Goal: Task Accomplishment & Management: Complete application form

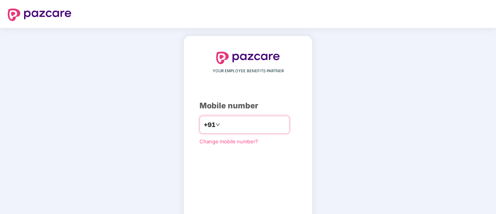
click at [244, 125] on input "number" at bounding box center [254, 124] width 64 height 12
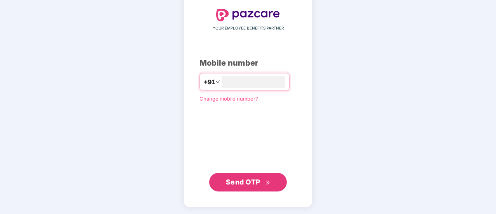
type input "**********"
click at [248, 189] on button "Send OTP" at bounding box center [248, 182] width 78 height 19
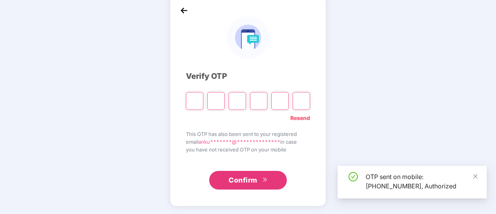
scroll to position [39, 0]
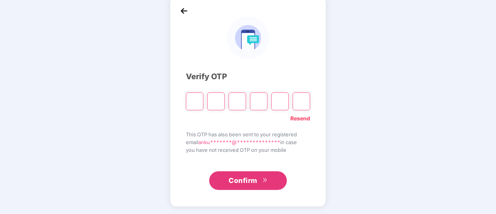
type input "*"
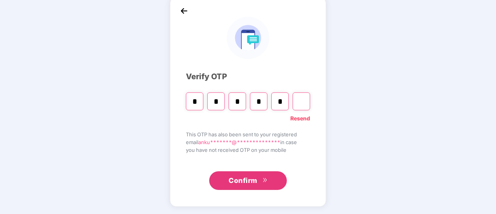
type input "*"
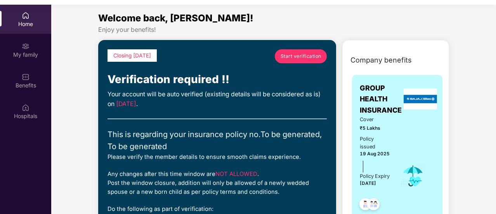
scroll to position [39, 0]
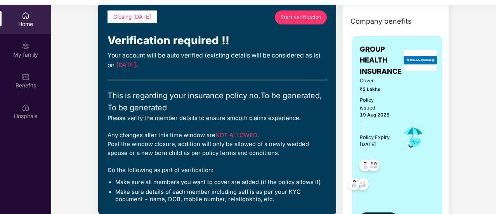
click at [308, 20] on span "Start verification" at bounding box center [301, 17] width 41 height 7
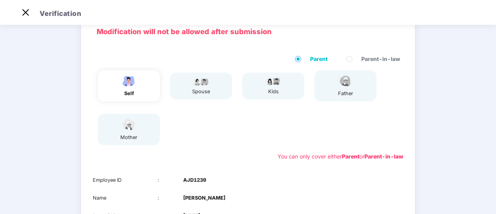
scroll to position [14, 0]
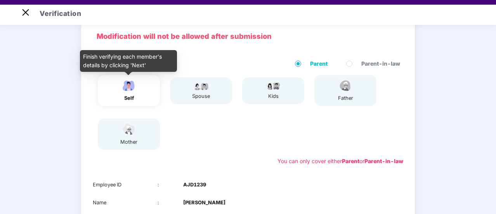
click at [134, 94] on div "self" at bounding box center [128, 90] width 19 height 23
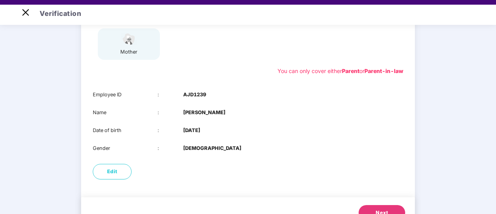
scroll to position [156, 0]
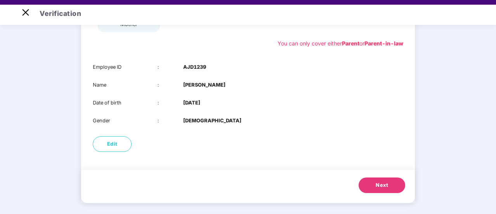
click at [385, 185] on span "Next" at bounding box center [382, 185] width 12 height 8
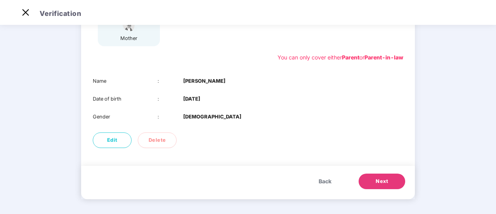
scroll to position [139, 0]
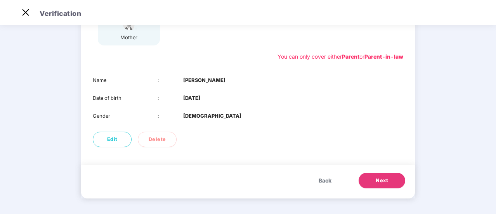
click at [372, 176] on button "Next" at bounding box center [382, 181] width 47 height 16
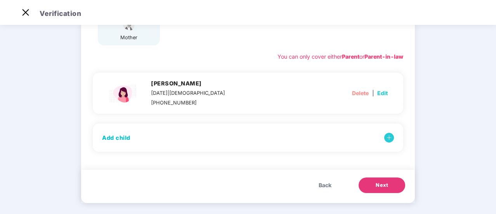
click at [387, 184] on span "Next" at bounding box center [382, 185] width 12 height 8
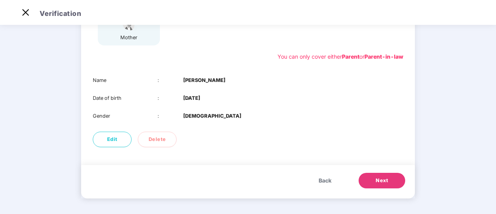
click at [380, 178] on span "Next" at bounding box center [382, 181] width 12 height 8
click at [383, 180] on span "Next" at bounding box center [382, 181] width 12 height 8
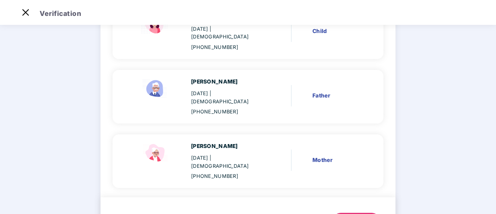
scroll to position [226, 0]
click at [363, 197] on div "Back Next" at bounding box center [248, 217] width 295 height 41
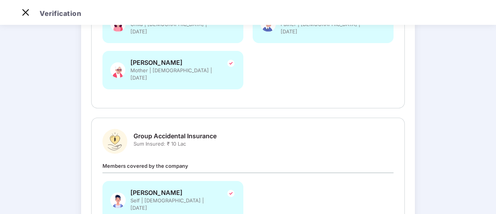
scroll to position [277, 0]
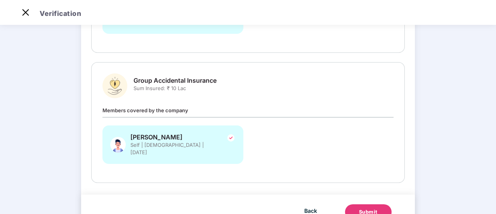
click at [367, 208] on div "Submit" at bounding box center [368, 212] width 19 height 8
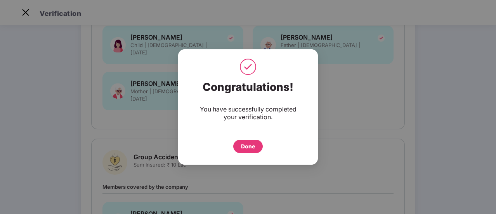
scroll to position [199, 0]
click at [252, 151] on div "Done" at bounding box center [248, 146] width 30 height 13
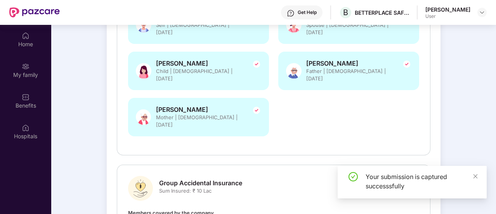
scroll to position [43, 0]
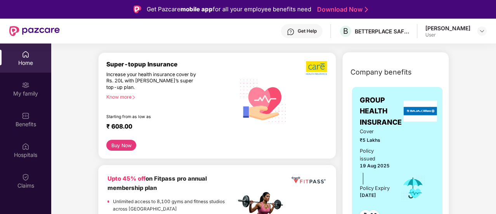
scroll to position [78, 0]
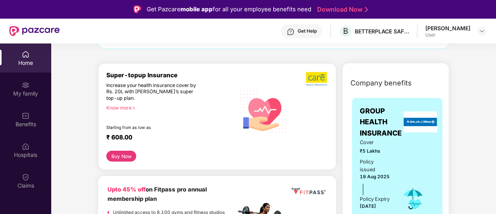
click at [123, 108] on div "Know more" at bounding box center [168, 107] width 125 height 5
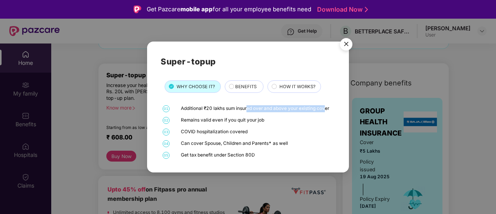
drag, startPoint x: 251, startPoint y: 107, endPoint x: 325, endPoint y: 111, distance: 73.9
click at [325, 111] on div "Additional ₹20 lakhs sum insured over and above your existing cover" at bounding box center [257, 108] width 153 height 7
drag, startPoint x: 191, startPoint y: 120, endPoint x: 273, endPoint y: 120, distance: 82.3
click at [273, 120] on div "Remains valid even if you quit your job" at bounding box center [257, 120] width 153 height 7
click at [277, 123] on div "Remains valid even if you quit your job" at bounding box center [257, 120] width 153 height 7
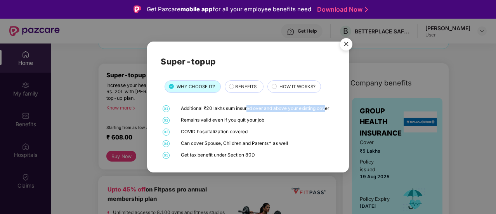
click at [265, 123] on div "Remains valid even if you quit your job" at bounding box center [257, 120] width 153 height 7
drag, startPoint x: 198, startPoint y: 120, endPoint x: 253, endPoint y: 119, distance: 54.4
click at [253, 119] on div "Remains valid even if you quit your job" at bounding box center [257, 120] width 153 height 7
drag, startPoint x: 186, startPoint y: 132, endPoint x: 250, endPoint y: 131, distance: 64.1
click at [250, 131] on div "COVID hospitalization covered" at bounding box center [257, 131] width 153 height 7
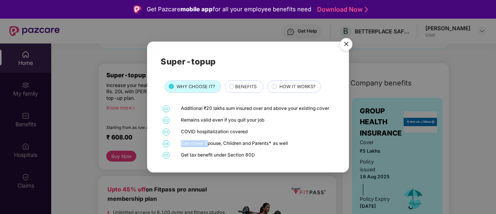
drag, startPoint x: 181, startPoint y: 147, endPoint x: 208, endPoint y: 145, distance: 27.3
click at [208, 145] on div "04 Can cover Spouse, Children and Parents* as well" at bounding box center [248, 143] width 175 height 7
drag, startPoint x: 223, startPoint y: 154, endPoint x: 285, endPoint y: 153, distance: 62.1
click at [285, 153] on div "Get tax benefit under Section 80D" at bounding box center [257, 155] width 153 height 7
click at [243, 83] on span "BENEFITS" at bounding box center [245, 86] width 21 height 7
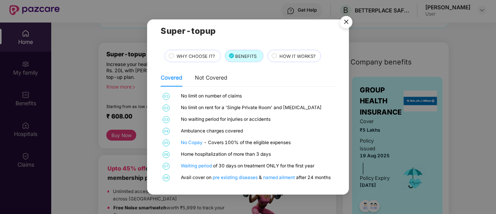
scroll to position [39, 0]
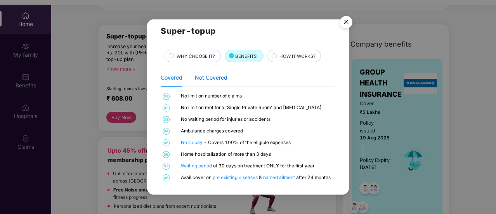
click at [216, 78] on div "Not Covered" at bounding box center [211, 77] width 33 height 9
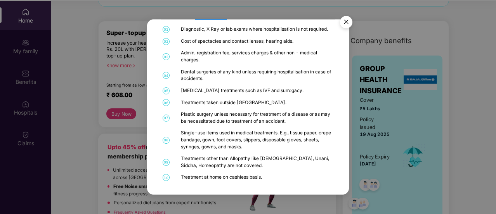
scroll to position [43, 0]
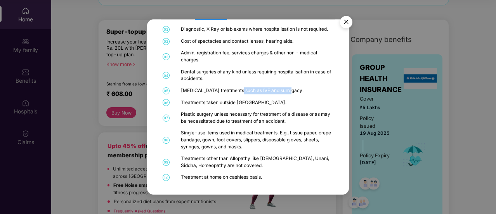
drag, startPoint x: 231, startPoint y: 90, endPoint x: 281, endPoint y: 90, distance: 49.7
click at [281, 90] on div "[MEDICAL_DATA] treatments such as IVF and surrogacy." at bounding box center [257, 90] width 153 height 7
click at [199, 96] on div "01 Diagnostic, X Ray or lab exams where hospitalisation is not required. 02 Cos…" at bounding box center [248, 103] width 175 height 155
click at [343, 23] on img "Close" at bounding box center [346, 23] width 22 height 22
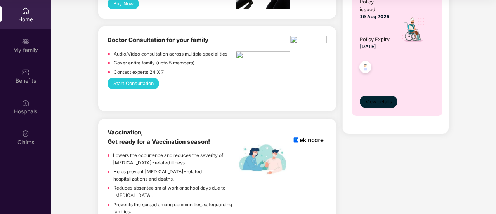
scroll to position [427, 0]
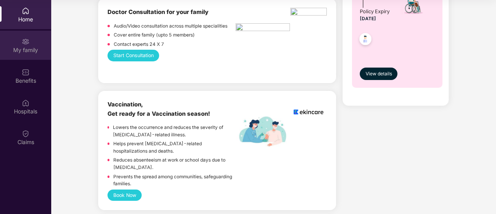
click at [28, 44] on img at bounding box center [26, 42] width 8 height 8
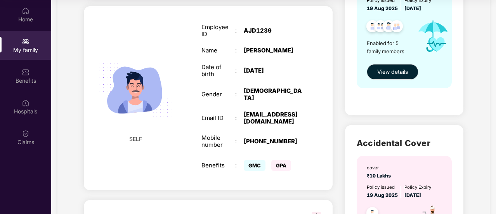
scroll to position [155, 0]
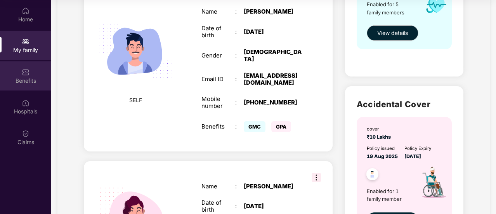
click at [24, 73] on img at bounding box center [26, 72] width 8 height 8
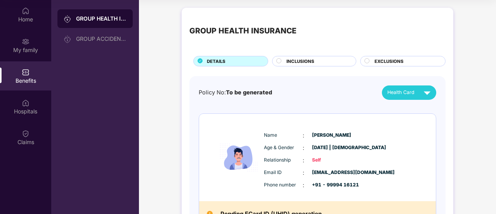
click at [401, 90] on span "Health Card" at bounding box center [400, 93] width 27 height 8
click at [344, 94] on div "Policy No: To be generated Health Card" at bounding box center [318, 92] width 238 height 14
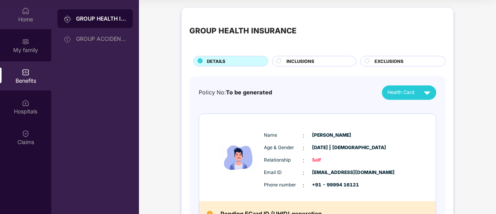
click at [30, 11] on div "Home" at bounding box center [25, 14] width 51 height 29
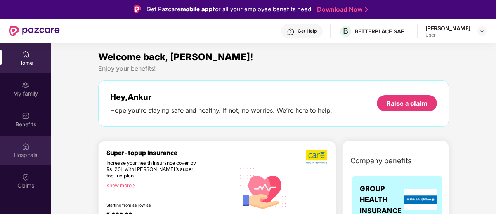
click at [28, 150] on img at bounding box center [26, 146] width 8 height 8
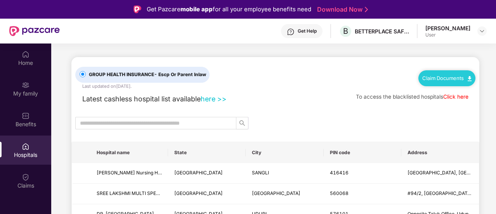
click at [127, 128] on span at bounding box center [162, 123] width 174 height 12
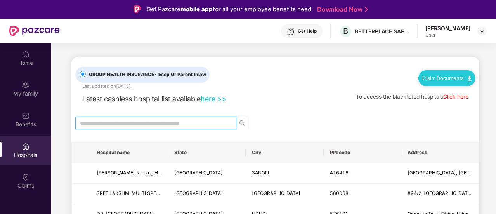
click at [127, 124] on input "text" at bounding box center [153, 123] width 146 height 9
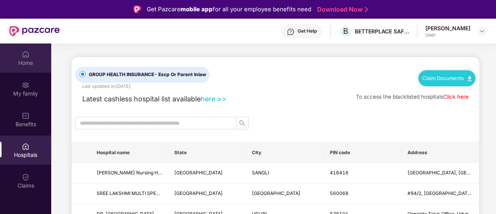
click at [30, 55] on div "Home" at bounding box center [25, 57] width 51 height 29
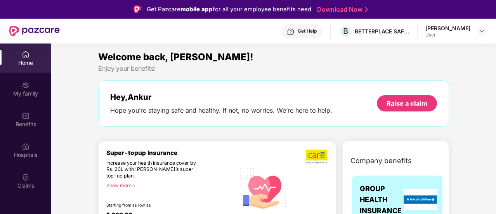
click at [26, 62] on div "Home" at bounding box center [25, 63] width 51 height 8
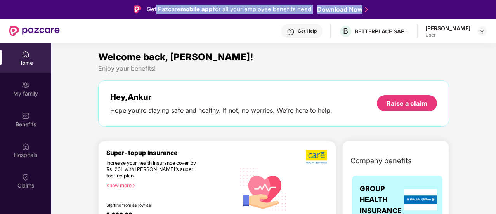
drag, startPoint x: 156, startPoint y: 9, endPoint x: 375, endPoint y: 8, distance: 218.5
click at [375, 8] on div "Get Pazcare mobile app for all your employee benefits need Download Now" at bounding box center [248, 9] width 496 height 19
click at [399, 9] on div "Get Pazcare mobile app for all your employee benefits need Download Now" at bounding box center [248, 9] width 496 height 19
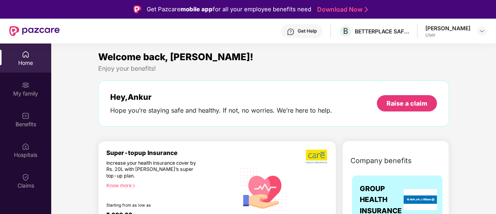
click at [110, 33] on div "Get Help B BETTERPLACE SAFETY SOLUTIONS PRIVATE LIMITED [PERSON_NAME] User" at bounding box center [273, 31] width 427 height 25
